Goal: Task Accomplishment & Management: Manage account settings

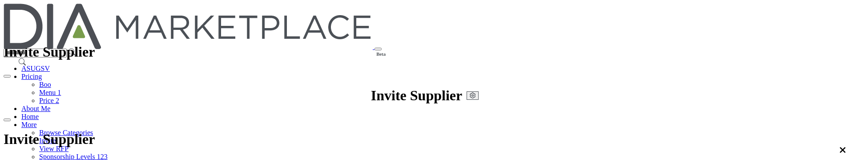
scroll to position [267, 0]
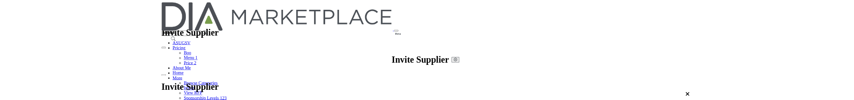
scroll to position [267, 0]
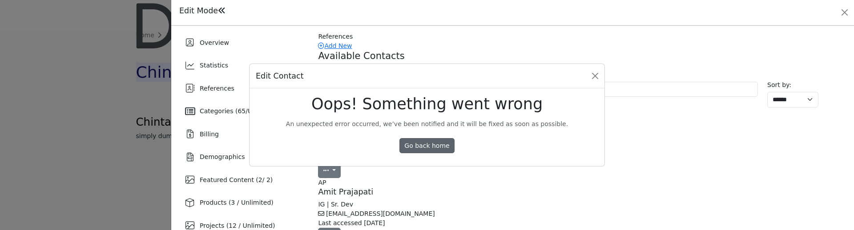
click at [441, 100] on link "Go back home" at bounding box center [426, 145] width 55 height 15
click at [428, 100] on link "Go back home" at bounding box center [426, 145] width 55 height 15
click at [594, 74] on button "Close Modal" at bounding box center [595, 76] width 12 height 12
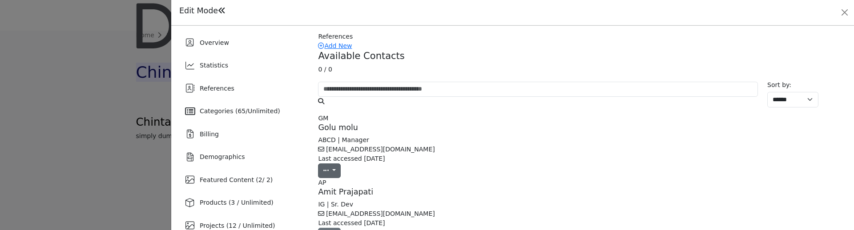
click at [329, 100] on icon "button" at bounding box center [325, 171] width 5 height 6
click at [332, 100] on link "Edit" at bounding box center [282, 125] width 99 height 12
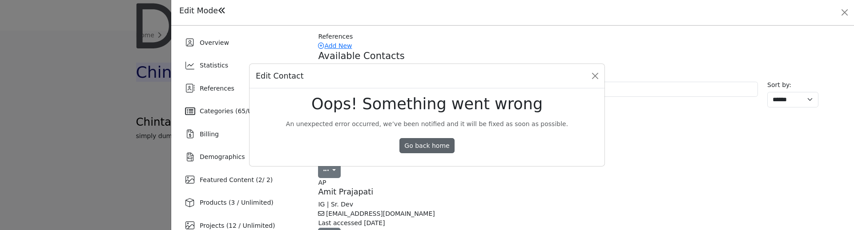
click at [421, 100] on link "Go back home" at bounding box center [426, 145] width 55 height 15
click at [599, 72] on button "Close Modal" at bounding box center [595, 76] width 12 height 12
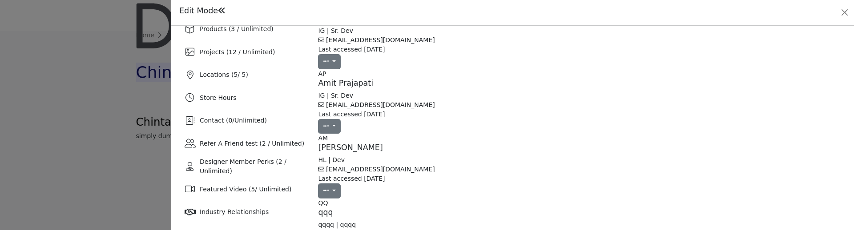
scroll to position [200, 0]
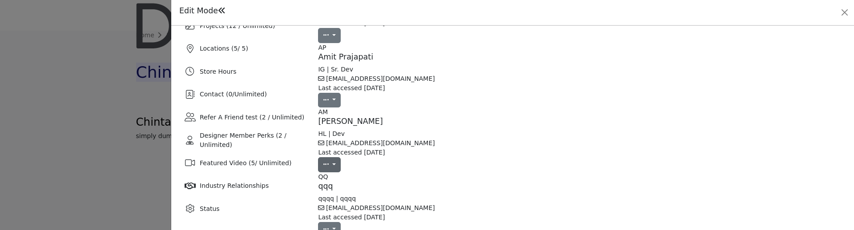
click at [329, 100] on icon "button" at bounding box center [325, 164] width 5 height 6
click at [332, 100] on link "Edit" at bounding box center [282, 119] width 99 height 12
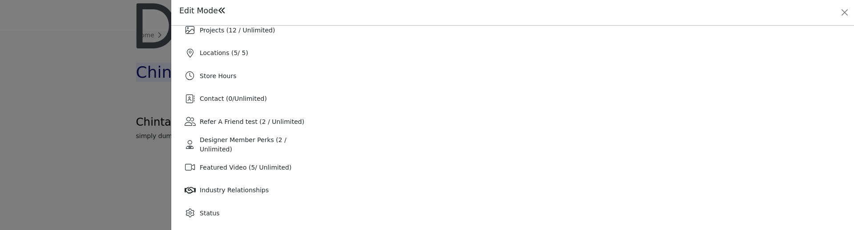
scroll to position [197, 0]
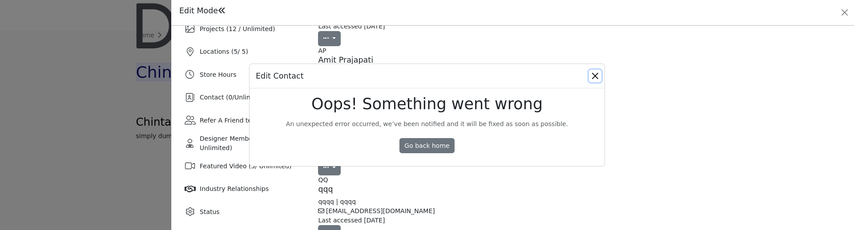
click at [595, 78] on button "Close Modal" at bounding box center [595, 76] width 12 height 12
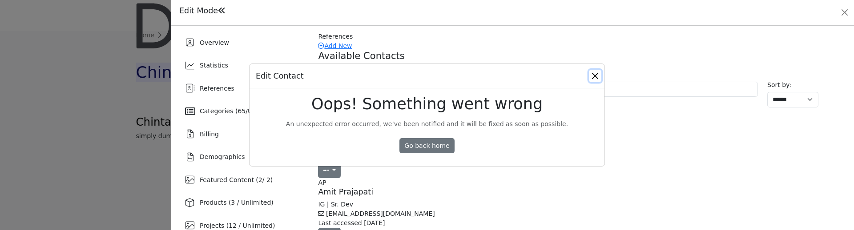
click at [595, 76] on button "Close Modal" at bounding box center [595, 76] width 12 height 12
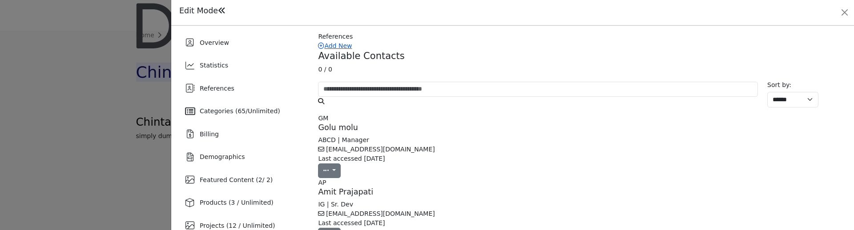
click at [352, 48] on link "Add New" at bounding box center [335, 45] width 34 height 7
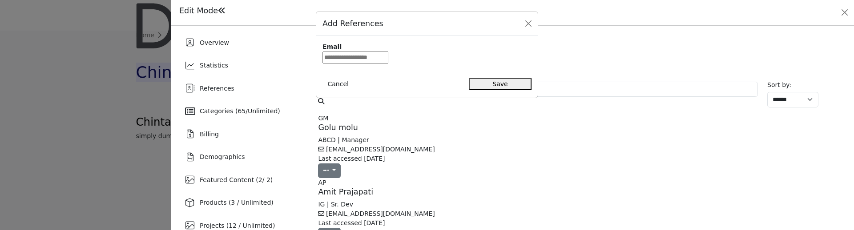
click at [388, 64] on input "email" at bounding box center [355, 58] width 66 height 12
type input "**********"
click at [498, 90] on button "Save" at bounding box center [500, 84] width 63 height 12
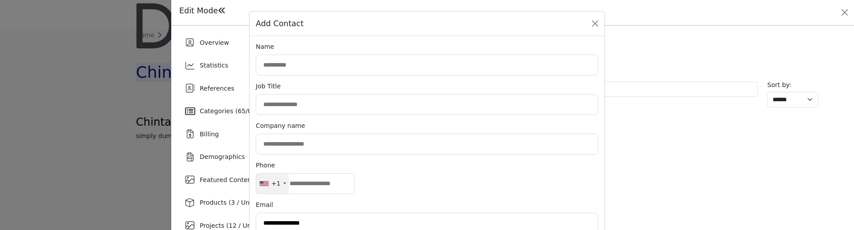
click at [302, 64] on input "text" at bounding box center [427, 65] width 342 height 21
type input "****"
type input "*"
type input "********"
type input "*********"
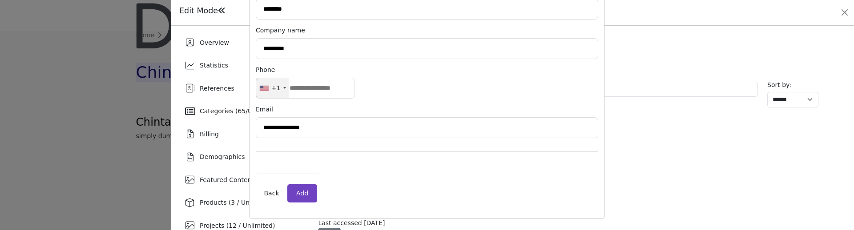
scroll to position [125, 0]
click at [316, 190] on button "Add" at bounding box center [302, 194] width 30 height 18
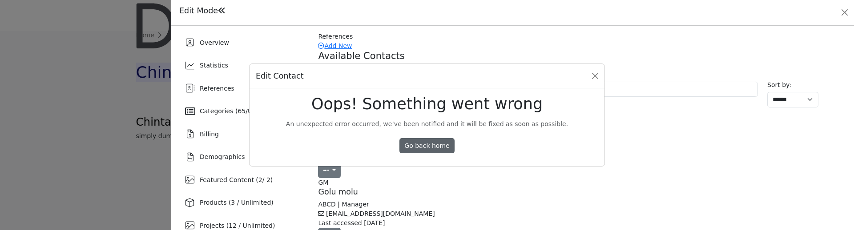
click at [434, 142] on link "Go back home" at bounding box center [426, 145] width 55 height 15
click at [597, 77] on button "Close Modal" at bounding box center [595, 76] width 12 height 12
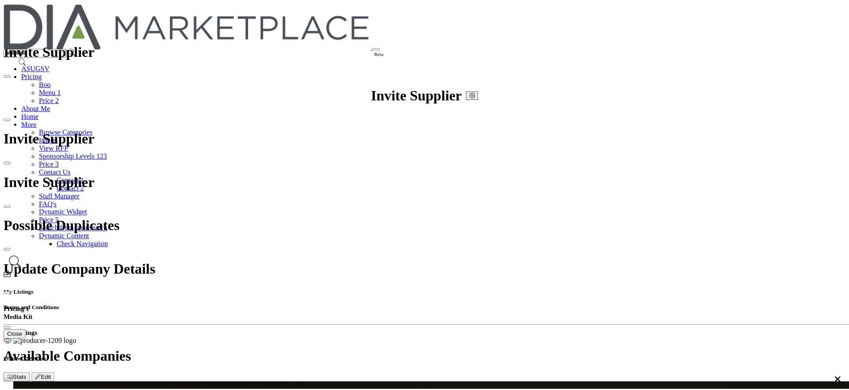
scroll to position [200, 0]
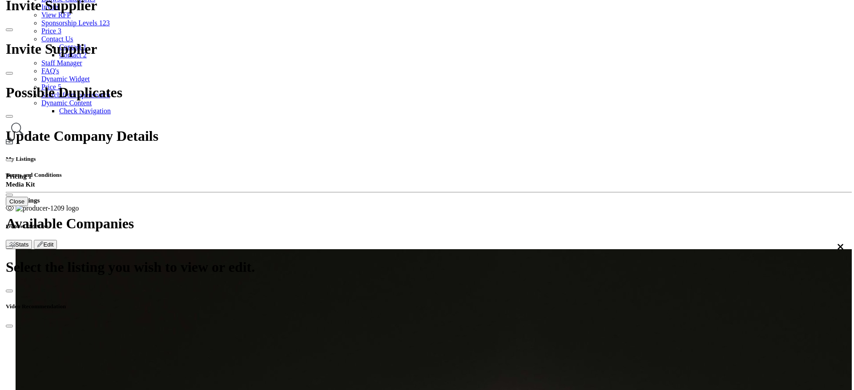
scroll to position [133, 0]
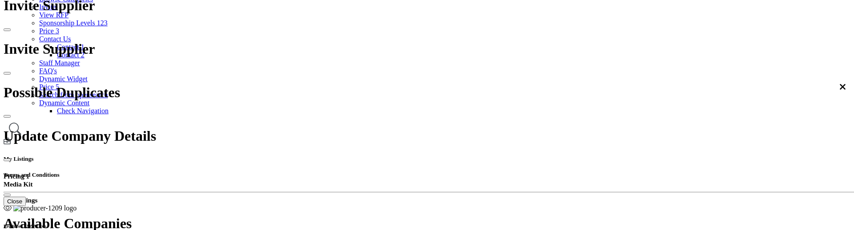
scroll to position [150, 0]
